Goal: Navigation & Orientation: Find specific page/section

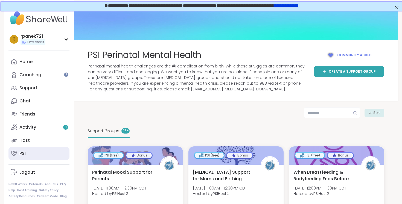
click at [23, 156] on div "PSI" at bounding box center [22, 154] width 6 height 6
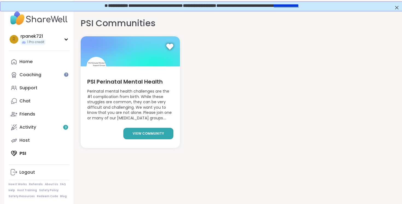
click at [143, 135] on span "view community" at bounding box center [148, 133] width 31 height 5
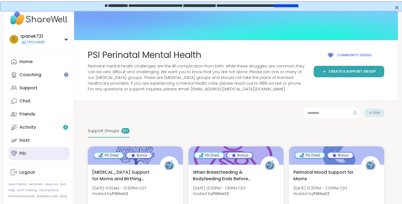
click at [38, 156] on link "PSI" at bounding box center [38, 153] width 61 height 13
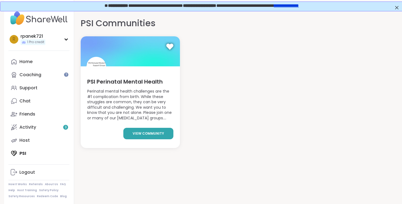
click at [147, 133] on span "view community" at bounding box center [148, 133] width 31 height 5
